Goal: Information Seeking & Learning: Understand process/instructions

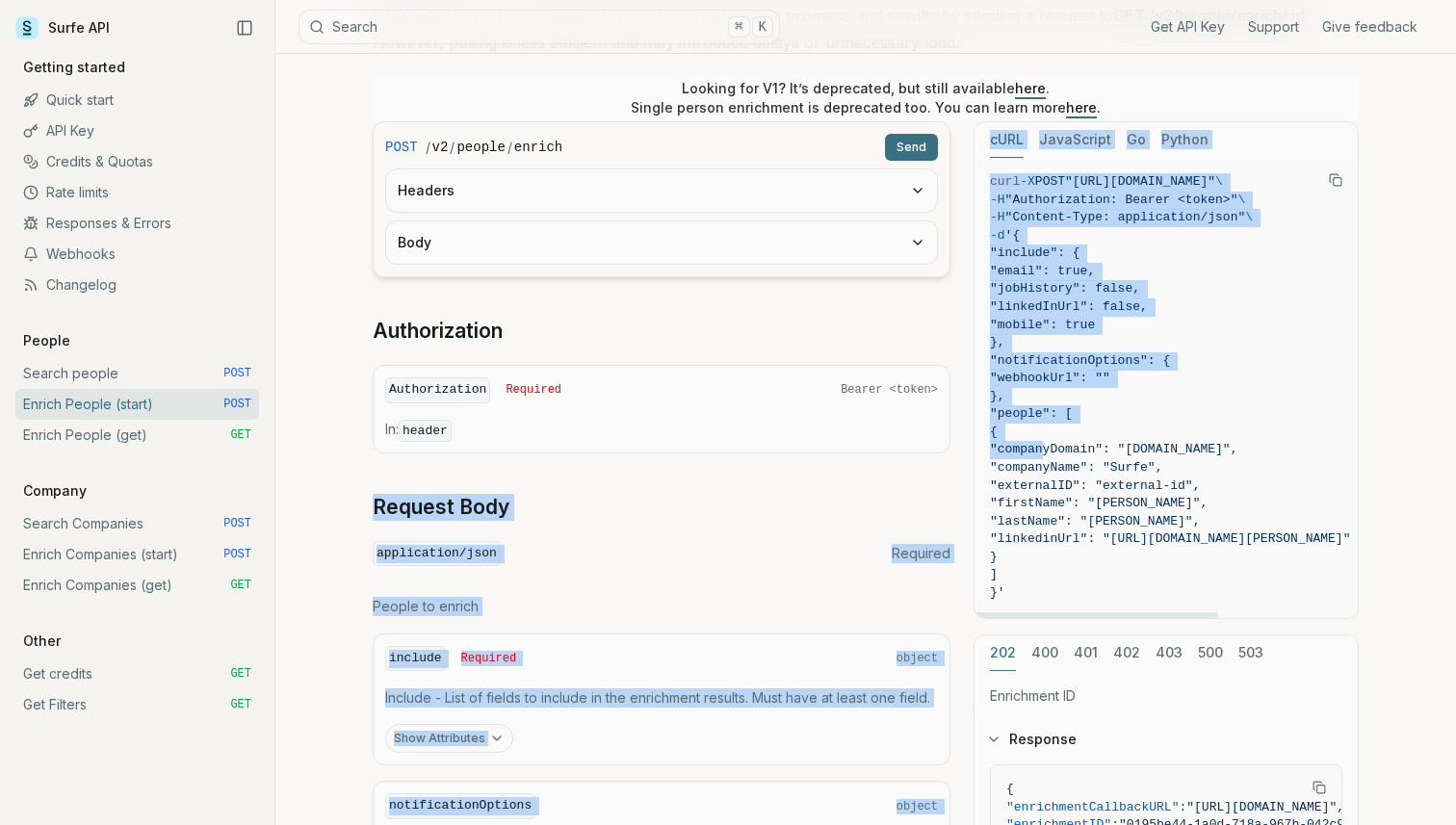
drag, startPoint x: 1041, startPoint y: 449, endPoint x: 815, endPoint y: 438, distance: 226.3
click at [815, 438] on div "POST / v2 / people / enrich Send Headers Body Authorization Authorization Requi…" at bounding box center [866, 578] width 986 height 914
click at [1040, 360] on span ""notificationOptions": {" at bounding box center [1079, 361] width 180 height 15
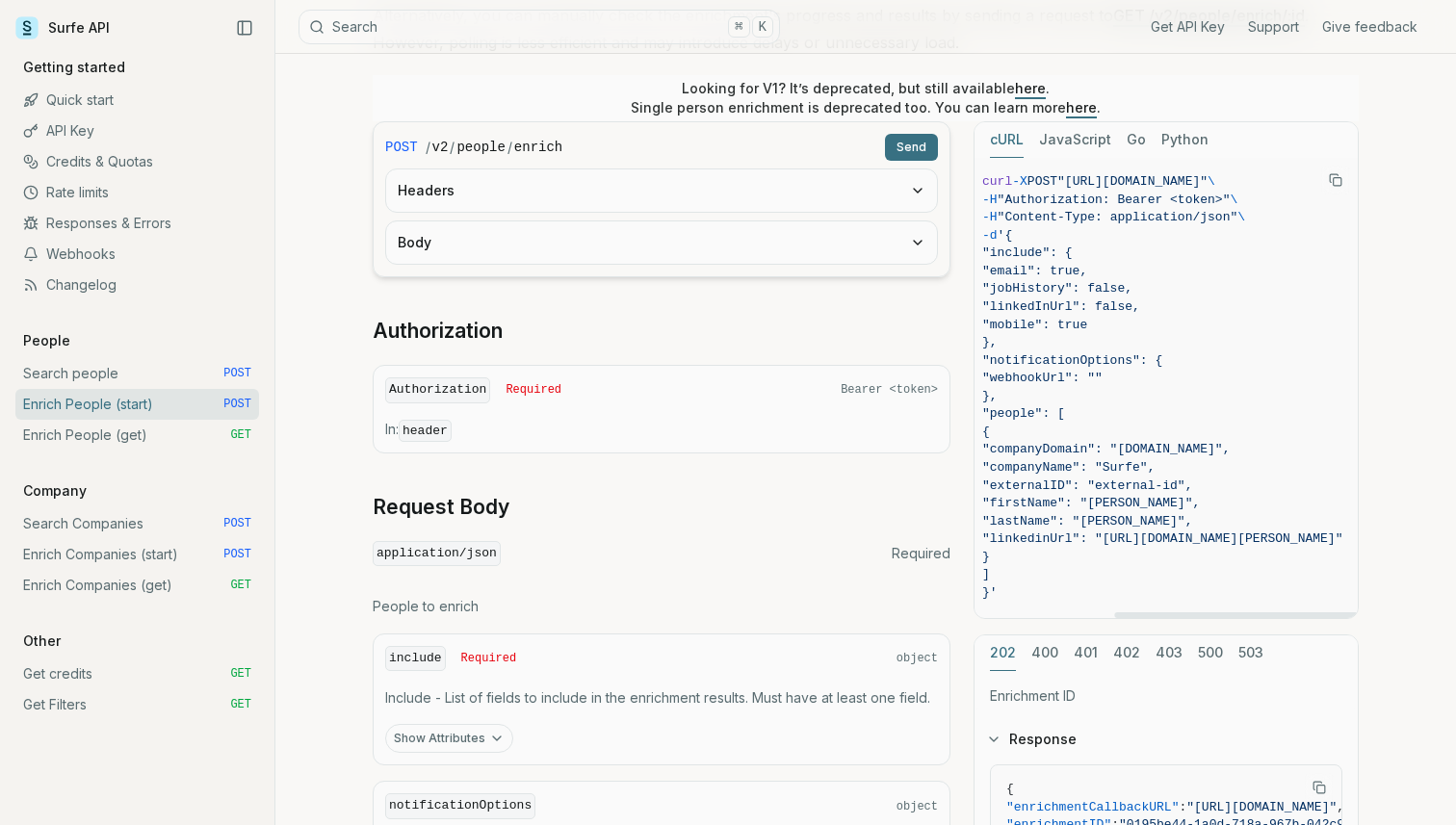
scroll to position [0, 221]
drag, startPoint x: 1096, startPoint y: 180, endPoint x: 1162, endPoint y: 184, distance: 66.1
click at [1162, 184] on span ""[URL][DOMAIN_NAME]"" at bounding box center [1132, 181] width 150 height 15
copy span "[URL][DOMAIN_NAME]"
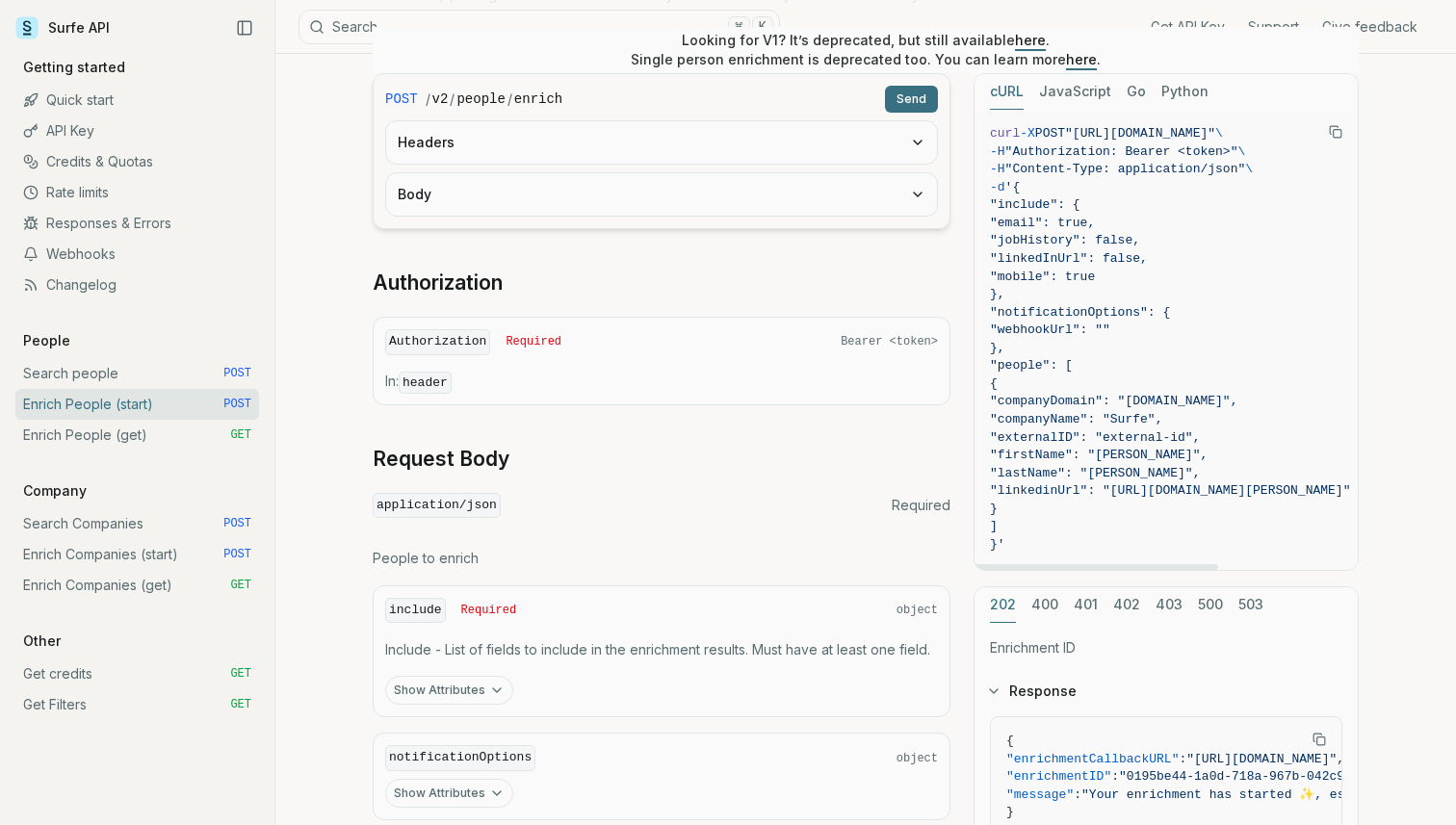
scroll to position [450, 0]
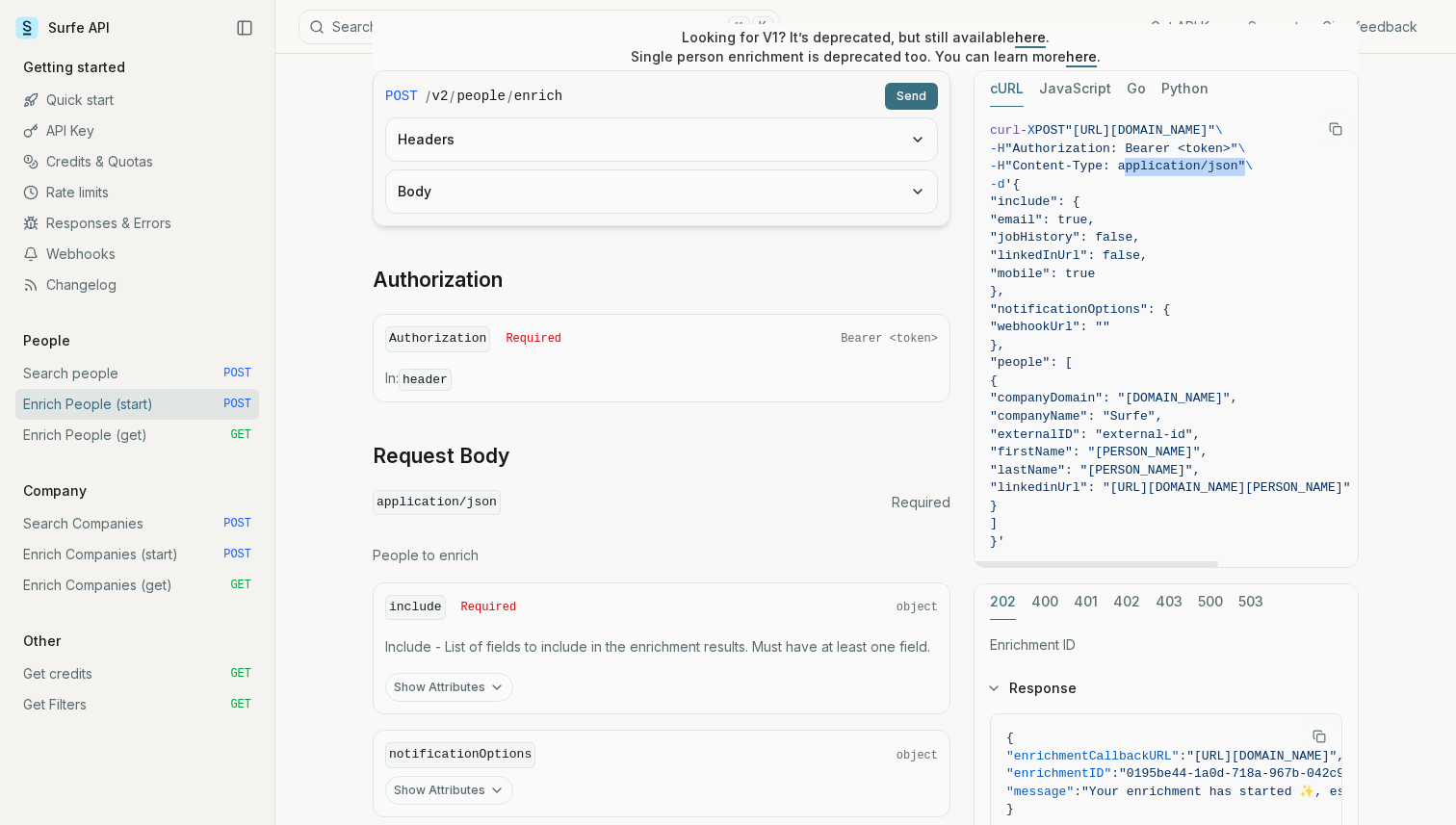
drag, startPoint x: 1139, startPoint y: 166, endPoint x: 1261, endPoint y: 163, distance: 122.0
click at [1246, 163] on span ""Content-Type: application/json"" at bounding box center [1126, 166] width 241 height 15
copy span "application/json"
click at [1335, 122] on icon "Copy Text" at bounding box center [1336, 129] width 14 height 14
drag, startPoint x: 1038, startPoint y: 147, endPoint x: 1135, endPoint y: 150, distance: 97.0
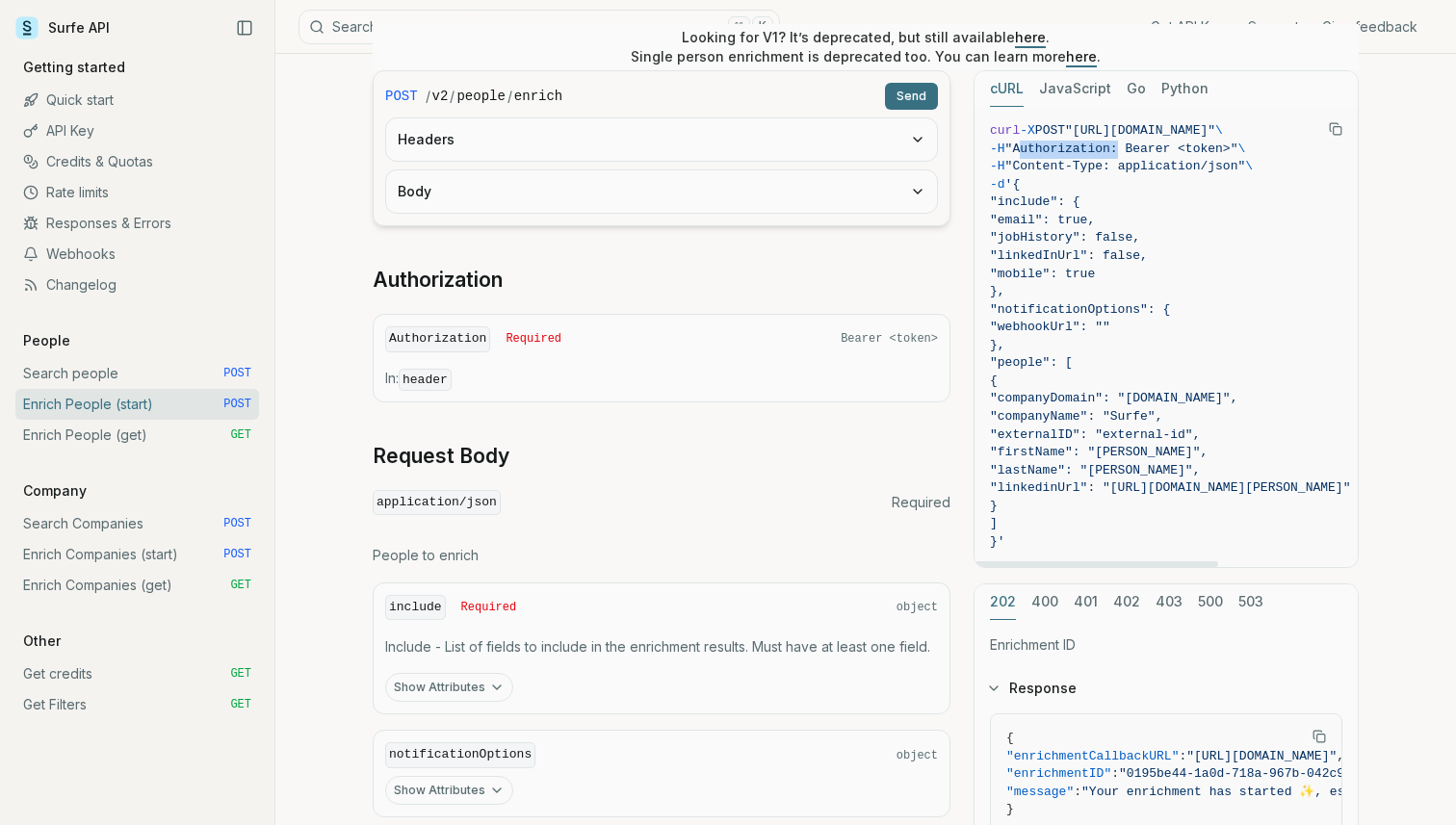
click at [1135, 150] on span ""Authorization: Bearer <token>"" at bounding box center [1122, 148] width 233 height 15
copy span "Authorization"
